Goal: Task Accomplishment & Management: Manage account settings

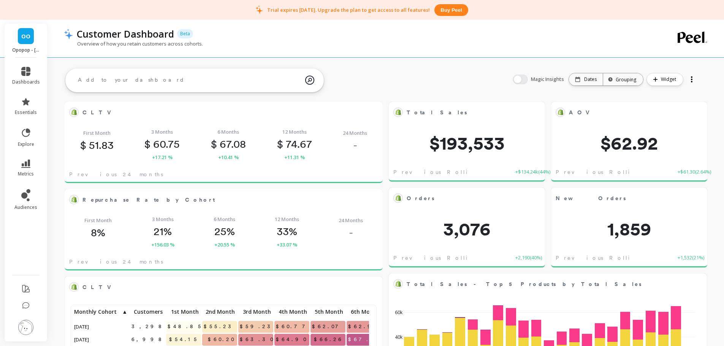
scroll to position [203, 291]
click at [32, 326] on img at bounding box center [25, 327] width 15 height 15
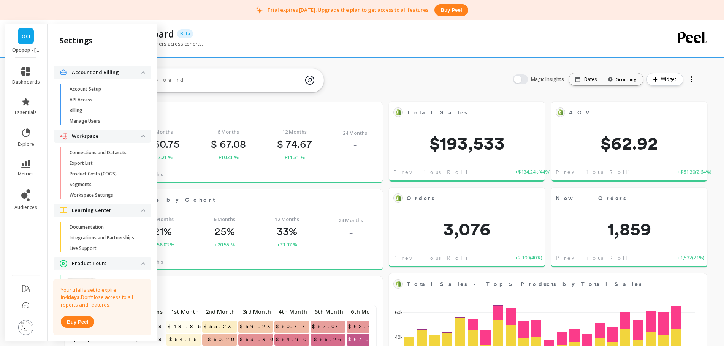
click at [106, 111] on span "Billing" at bounding box center [106, 111] width 73 height 6
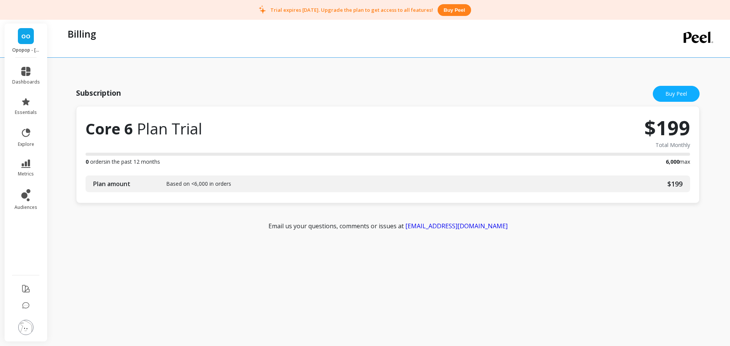
click at [30, 326] on img at bounding box center [25, 327] width 15 height 15
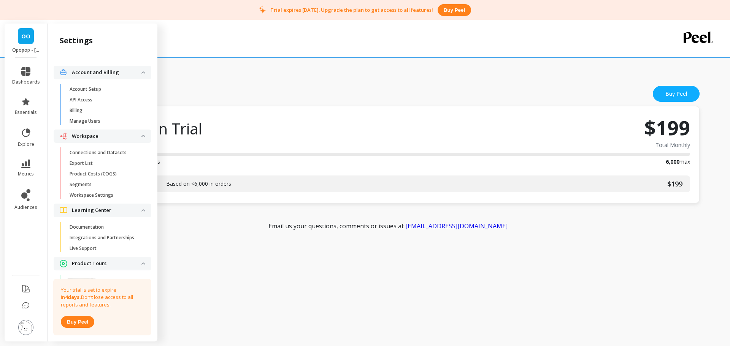
click at [105, 193] on p "Workspace Settings" at bounding box center [92, 195] width 44 height 6
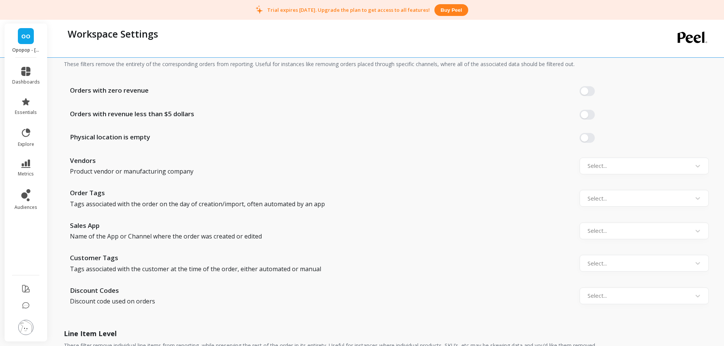
scroll to position [570, 0]
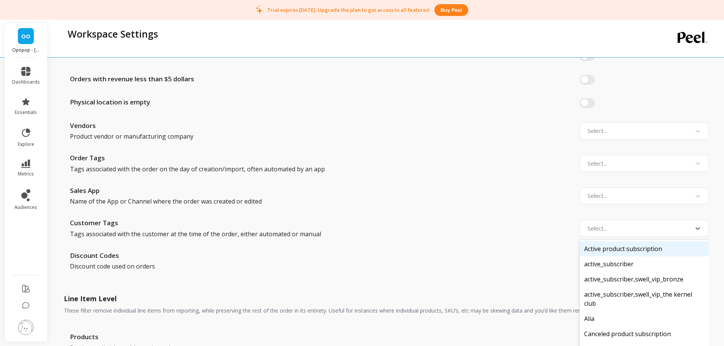
click at [641, 237] on div "135 results available. Use Up and Down to choose options, press Enter to select…" at bounding box center [644, 228] width 129 height 17
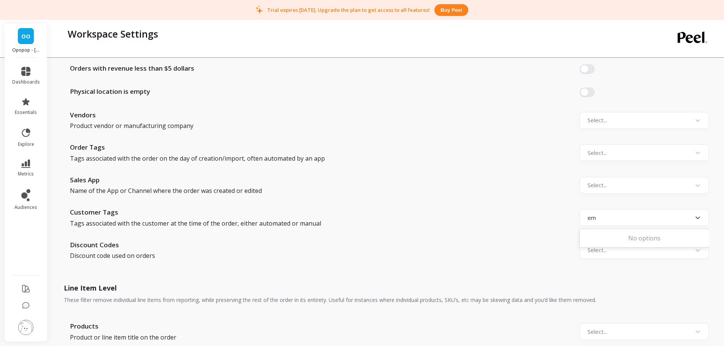
type input "e"
click at [451, 187] on div "Sales App Name of the App or Channel where the order was created or edited Sele…" at bounding box center [386, 185] width 645 height 21
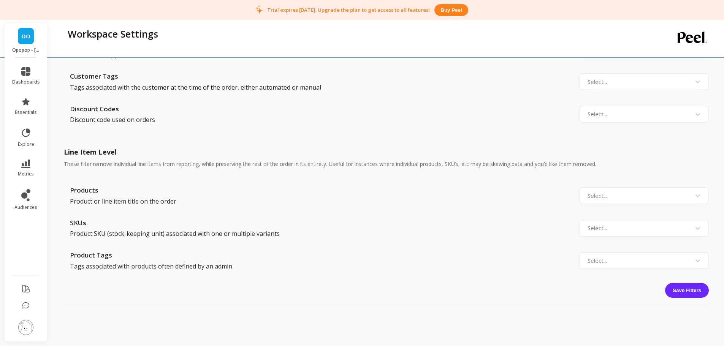
scroll to position [634, 0]
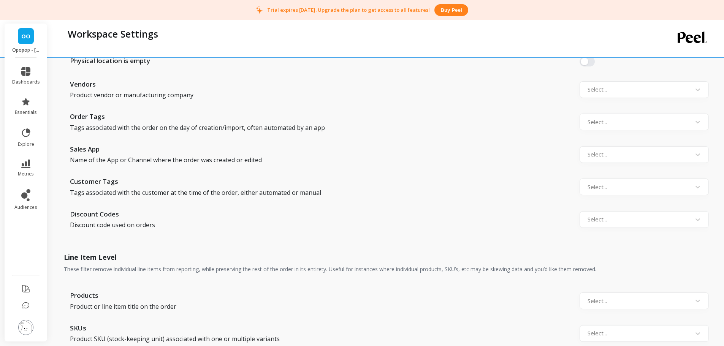
click at [604, 188] on div at bounding box center [638, 187] width 100 height 10
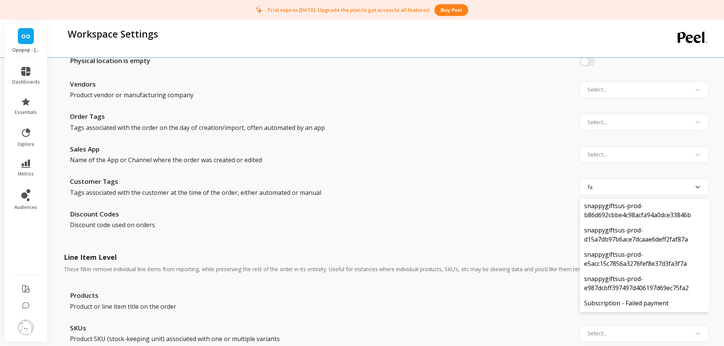
scroll to position [0, 0]
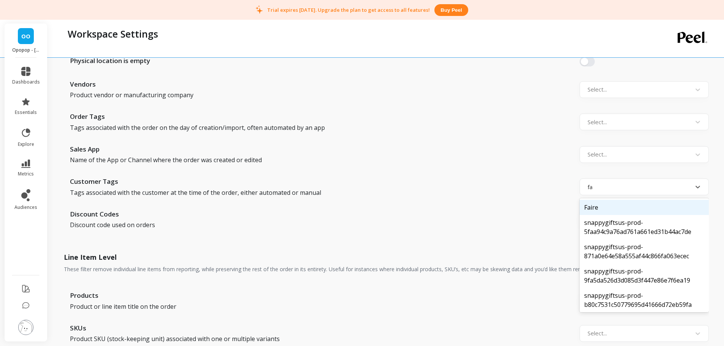
type input "f"
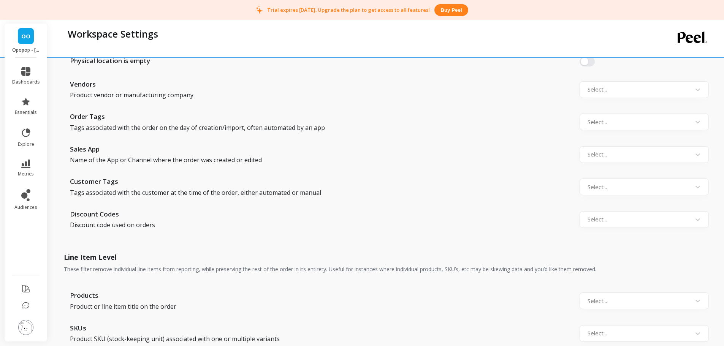
click at [418, 180] on div "Customer Tags Tags associated with the customer at the time of the order, eithe…" at bounding box center [386, 187] width 645 height 21
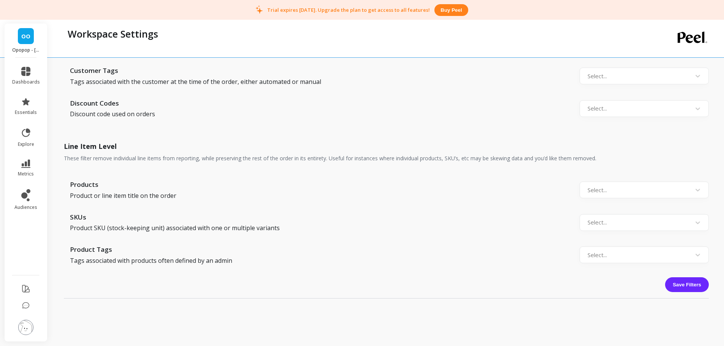
scroll to position [748, 0]
